Goal: Navigation & Orientation: Find specific page/section

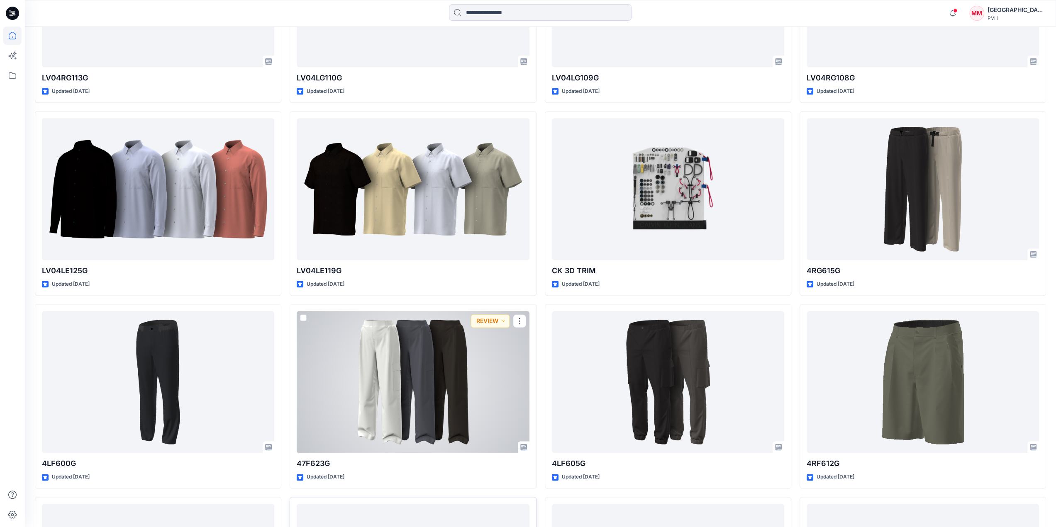
scroll to position [1261, 0]
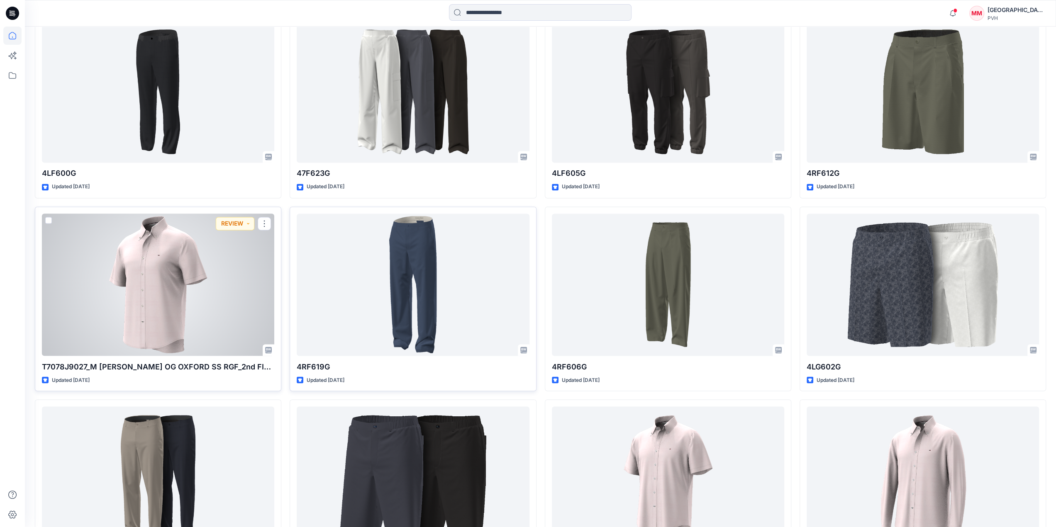
click at [221, 317] on div at bounding box center [158, 285] width 232 height 142
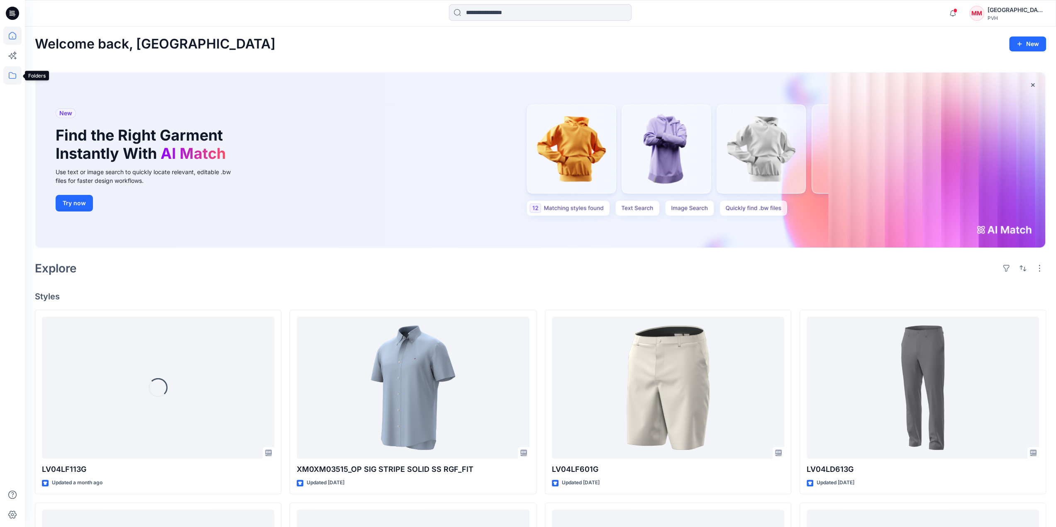
click at [14, 79] on icon at bounding box center [12, 75] width 18 height 18
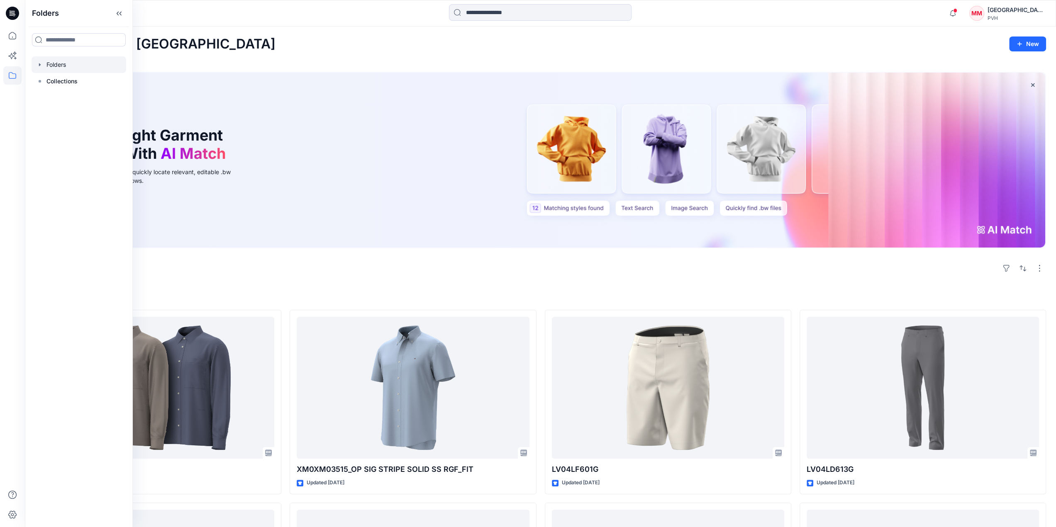
click at [66, 63] on div at bounding box center [79, 64] width 95 height 17
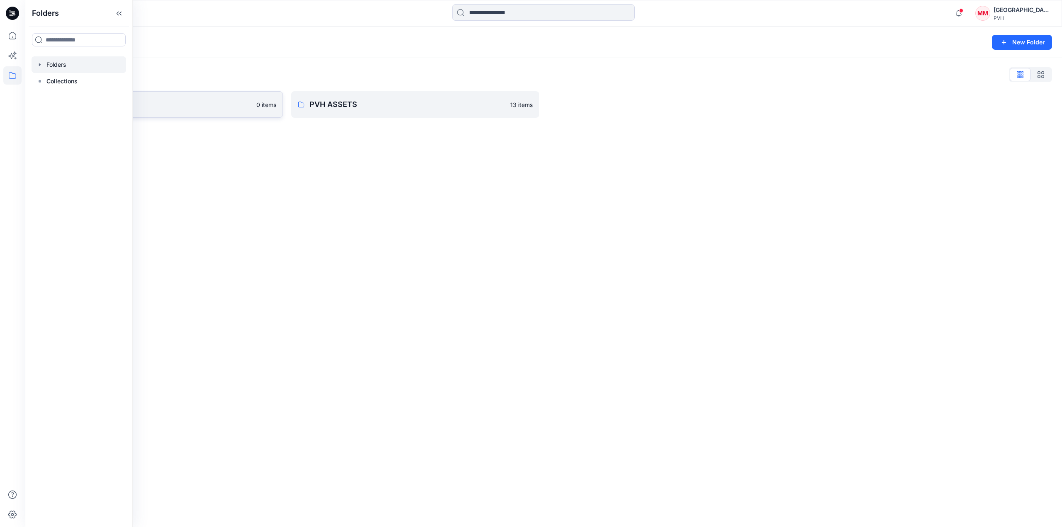
click at [268, 110] on link "Maliban 0 items" at bounding box center [159, 104] width 248 height 27
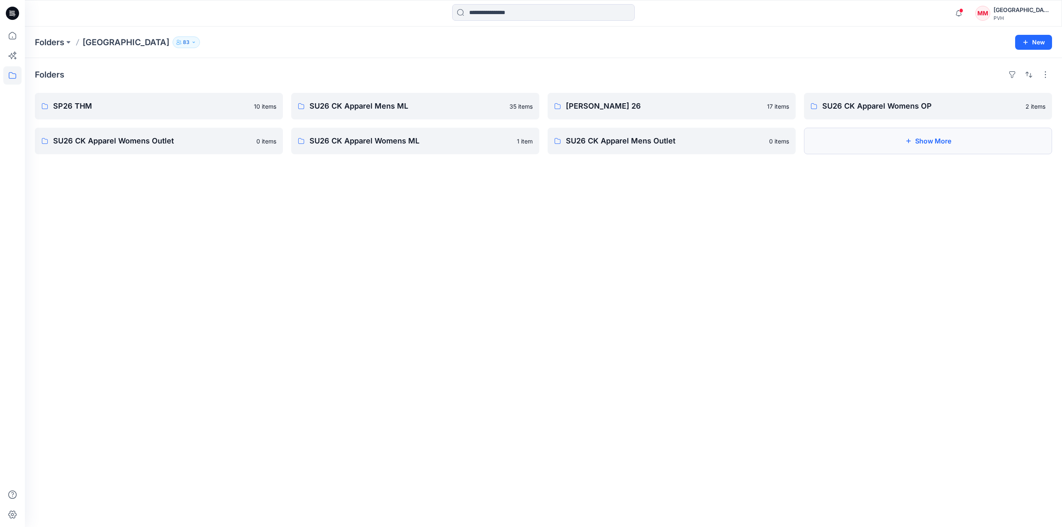
click at [934, 142] on button "Show More" at bounding box center [928, 141] width 248 height 27
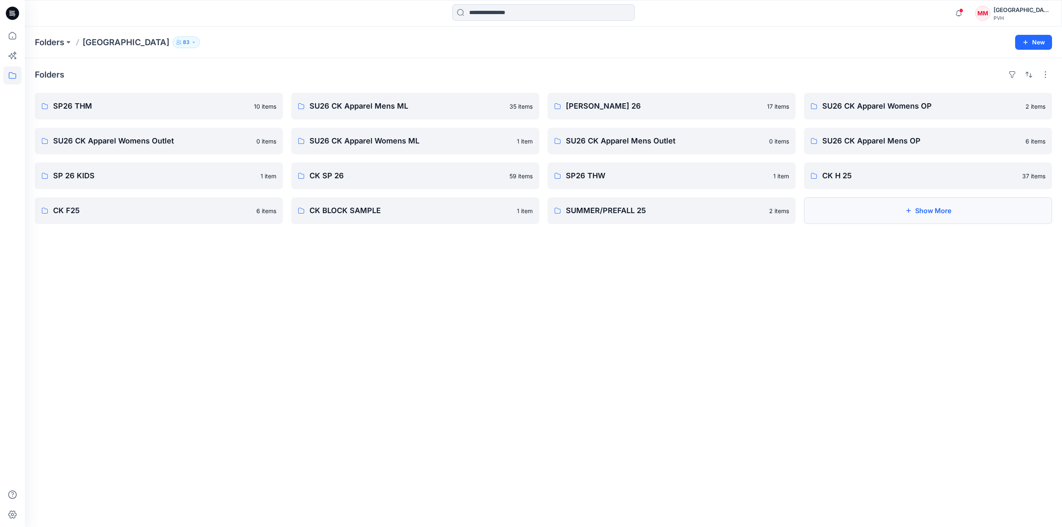
click at [881, 217] on button "Show More" at bounding box center [928, 210] width 248 height 27
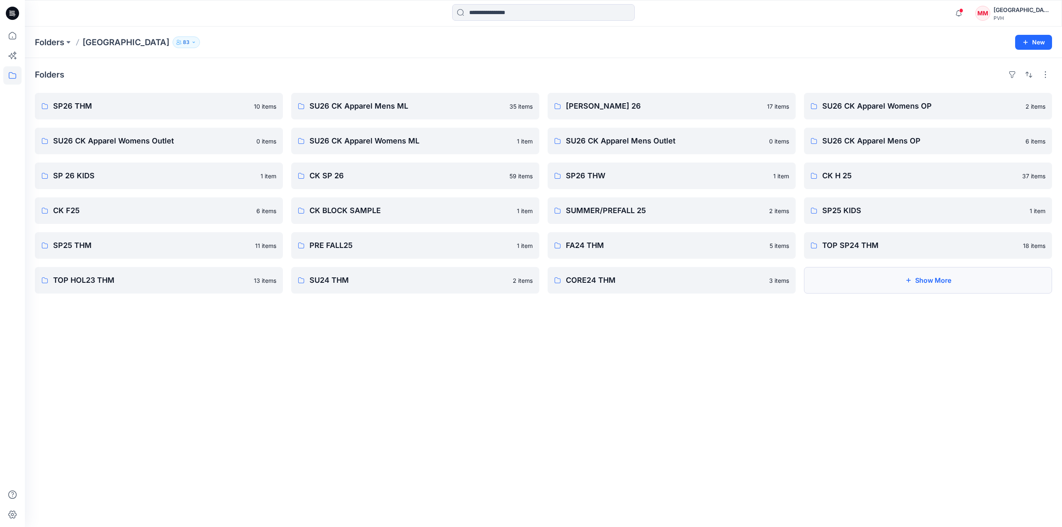
click at [843, 280] on button "Show More" at bounding box center [928, 280] width 248 height 27
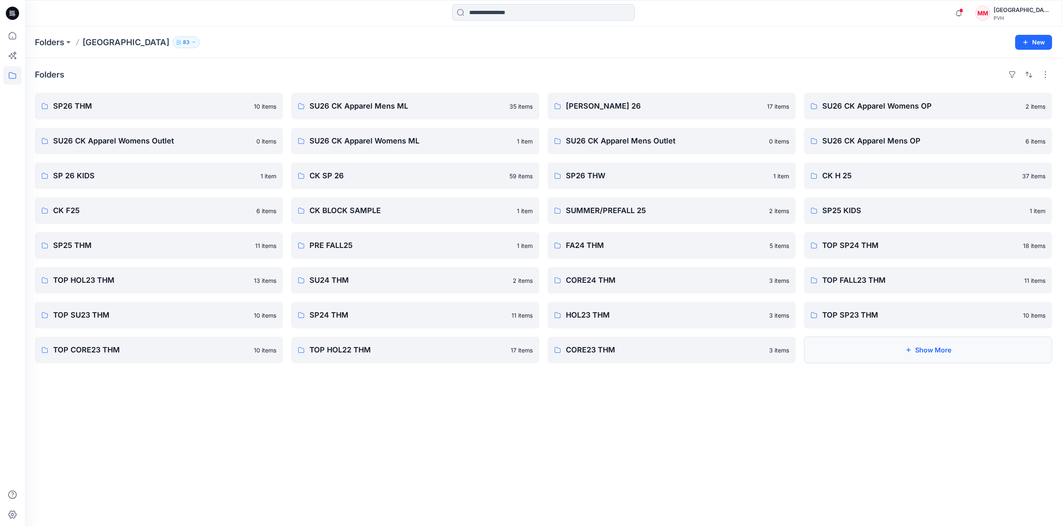
click at [881, 343] on button "Show More" at bounding box center [928, 350] width 248 height 27
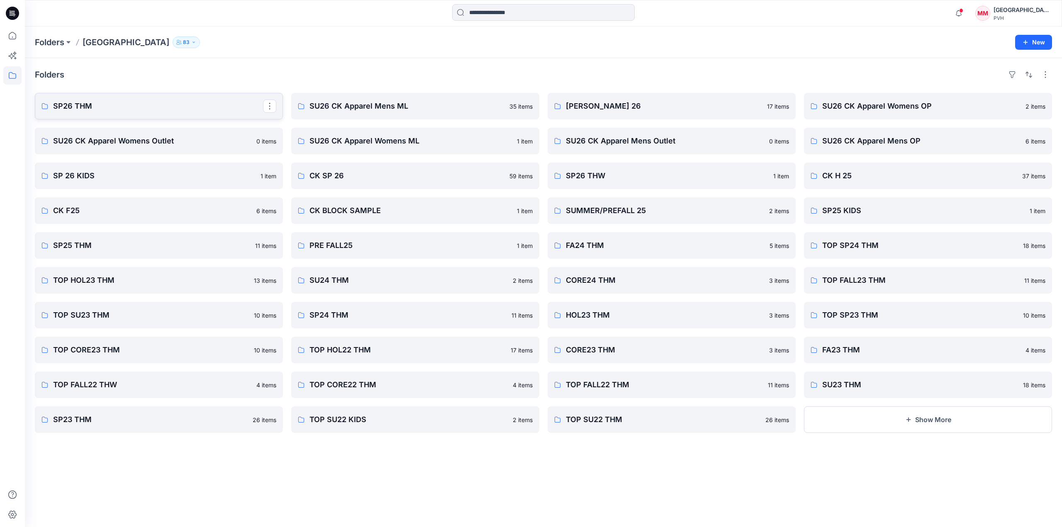
click at [192, 117] on link "SP26 THM" at bounding box center [159, 106] width 248 height 27
